Goal: Task Accomplishment & Management: Manage account settings

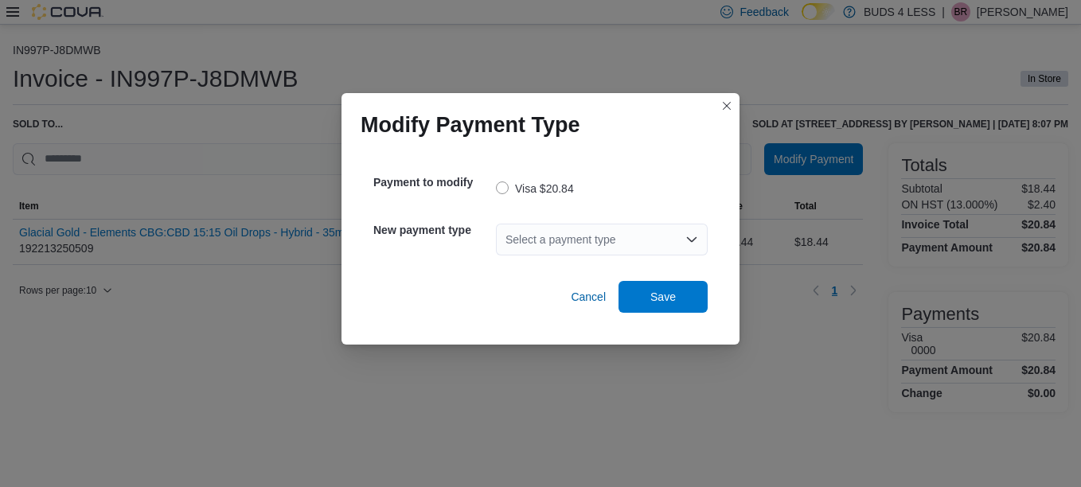
click at [594, 229] on div "Select a payment type" at bounding box center [602, 240] width 212 height 32
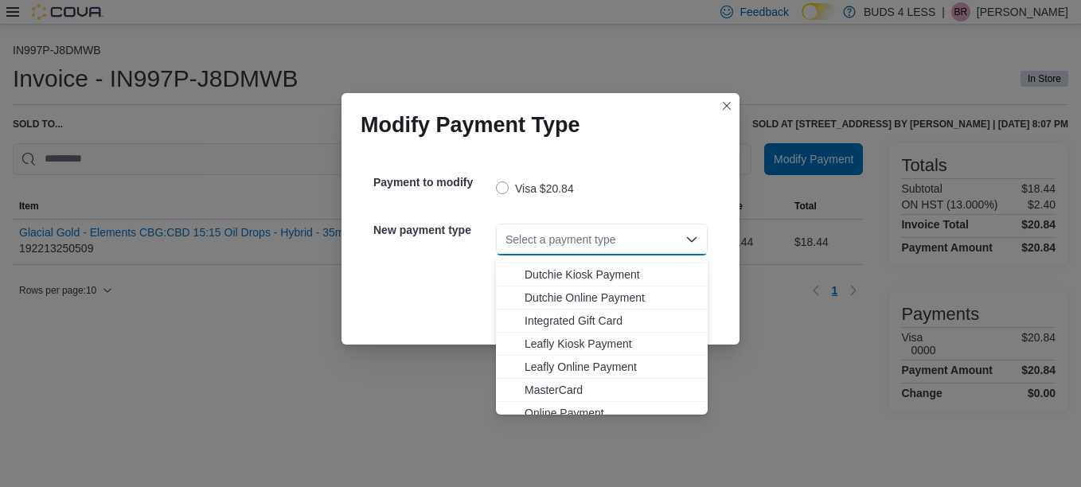
scroll to position [107, 0]
click at [736, 110] on button "Closes this modal window" at bounding box center [726, 105] width 19 height 19
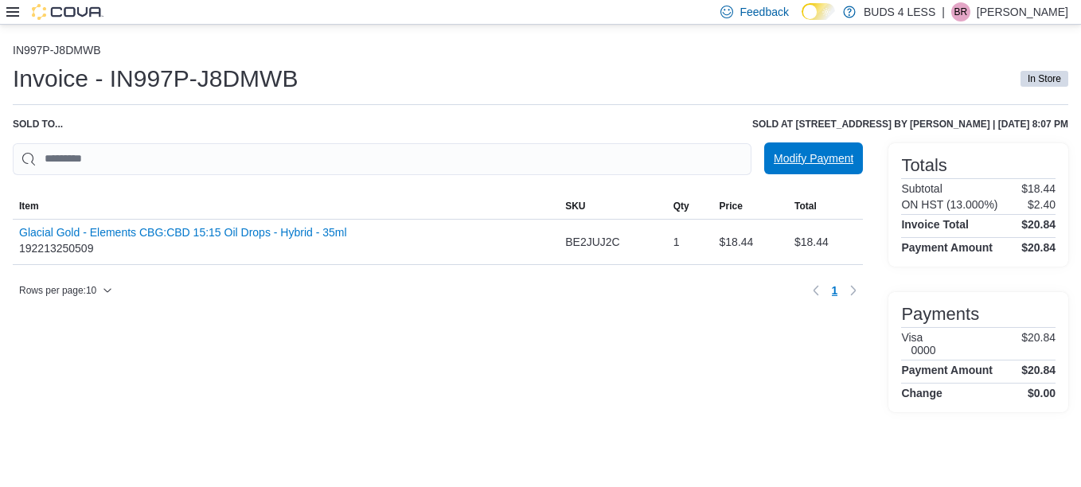
click at [818, 162] on span "Modify Payment" at bounding box center [814, 158] width 80 height 16
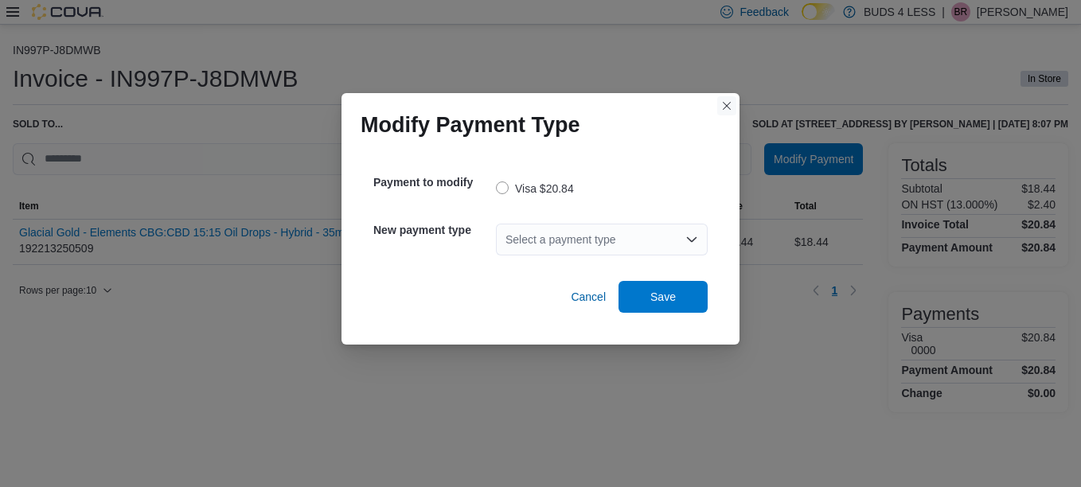
drag, startPoint x: 732, startPoint y: 104, endPoint x: 731, endPoint y: 115, distance: 10.4
click at [733, 104] on button "Closes this modal window" at bounding box center [726, 105] width 19 height 19
click at [585, 235] on div "Select a payment type" at bounding box center [602, 240] width 212 height 32
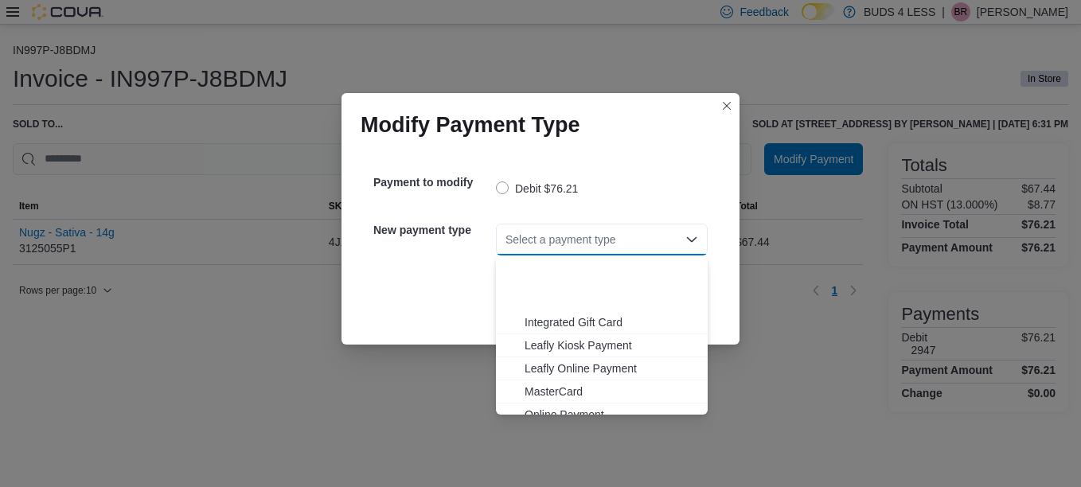
scroll to position [187, 0]
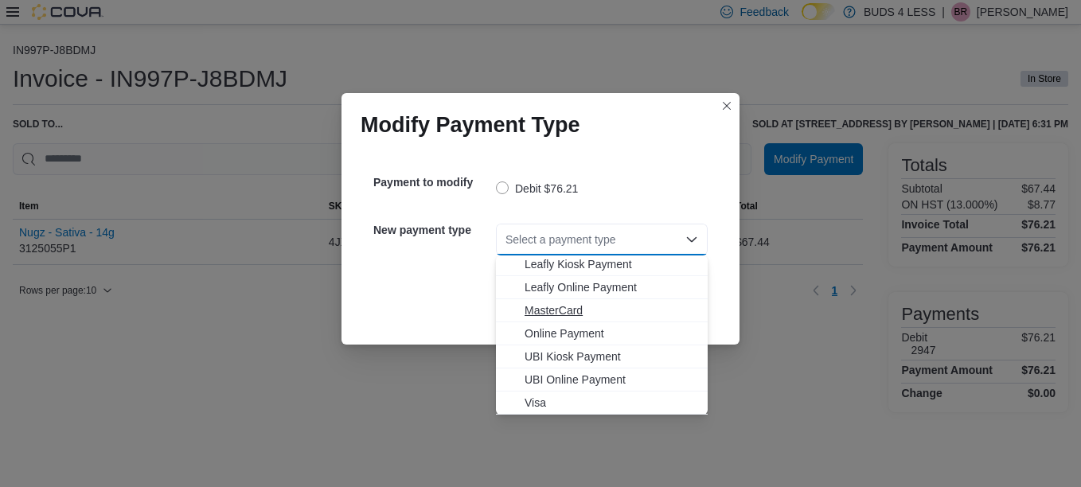
click at [585, 316] on span "MasterCard" at bounding box center [612, 310] width 174 height 16
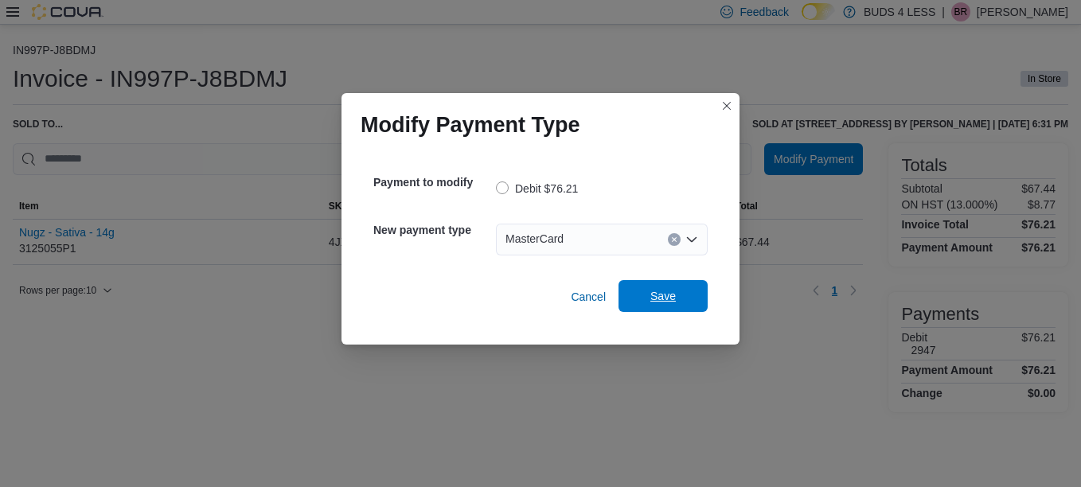
click at [680, 306] on span "Save" at bounding box center [663, 296] width 70 height 32
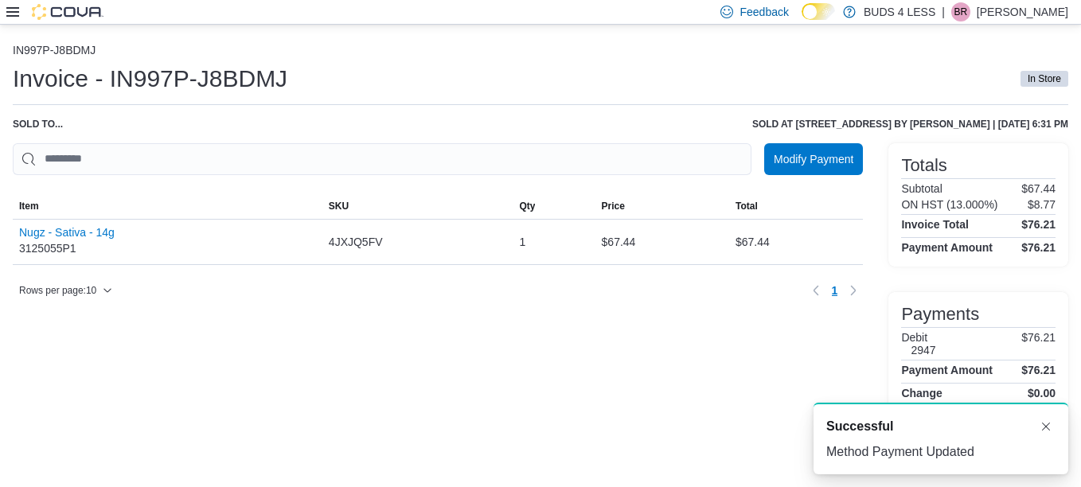
scroll to position [0, 0]
